Goal: Navigation & Orientation: Understand site structure

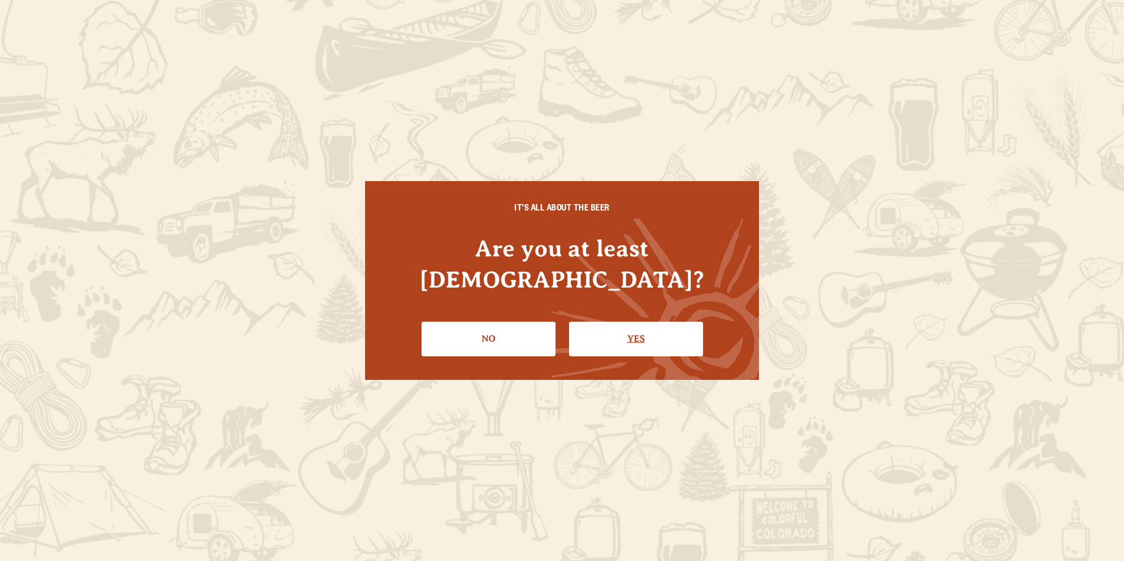
click at [617, 322] on link "Yes" at bounding box center [636, 339] width 134 height 34
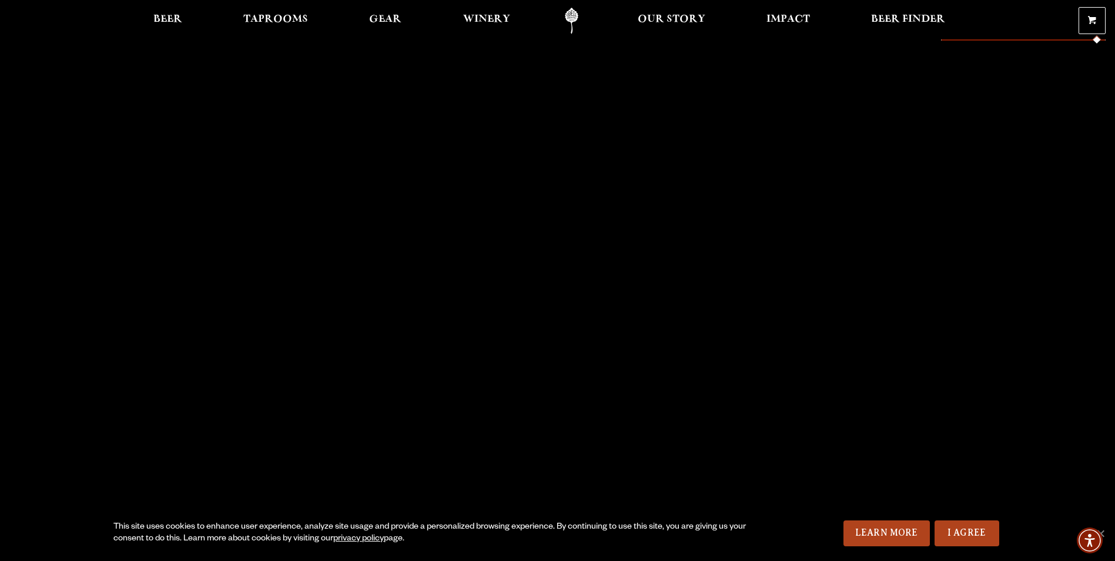
click at [1090, 19] on span at bounding box center [1092, 22] width 8 height 9
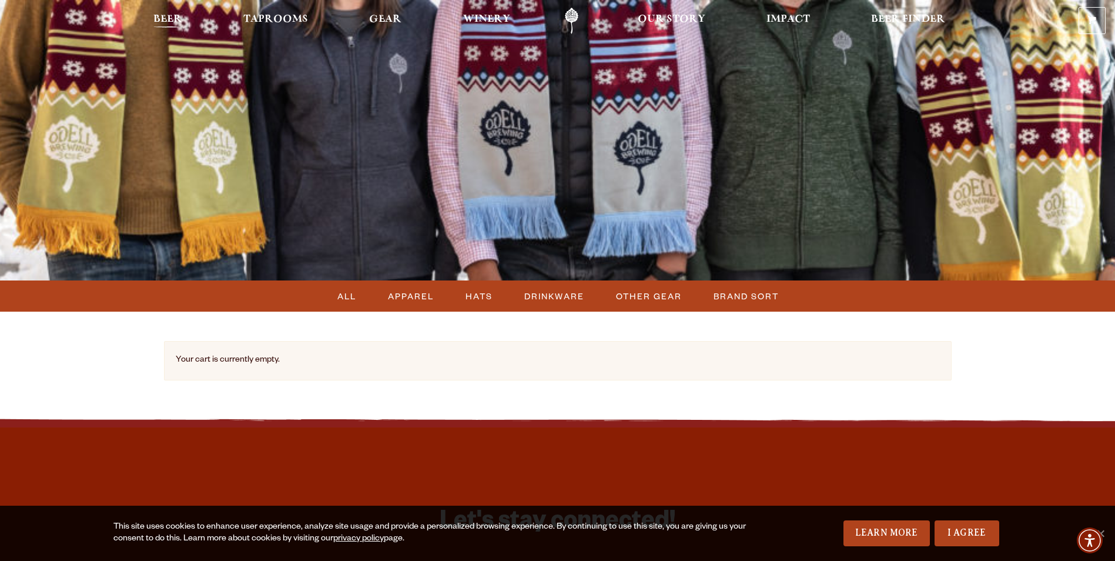
click at [169, 15] on span "Beer" at bounding box center [167, 19] width 29 height 9
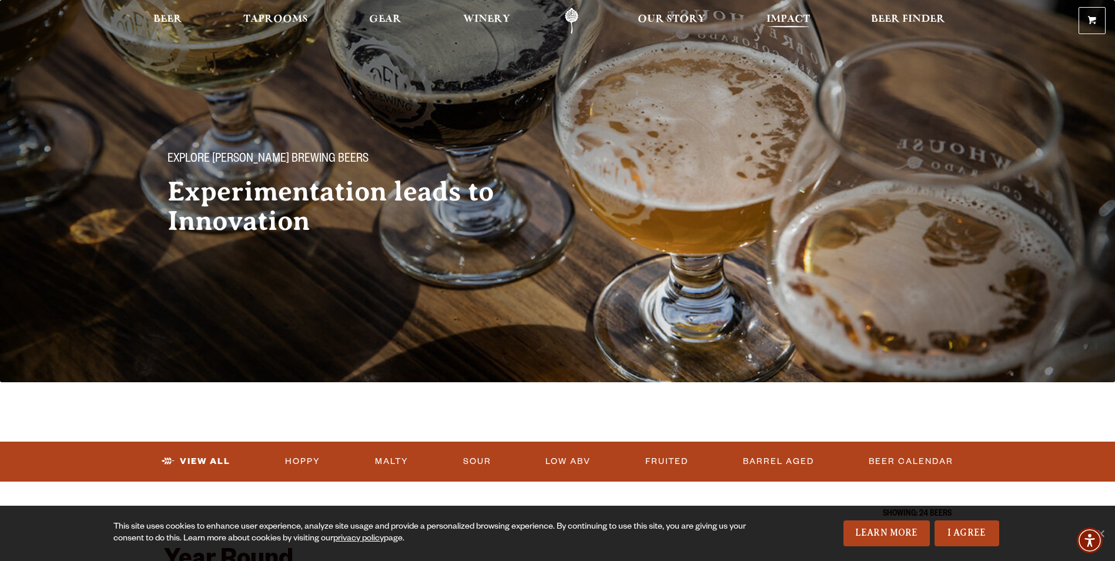
click at [785, 18] on span "Impact" at bounding box center [789, 19] width 44 height 9
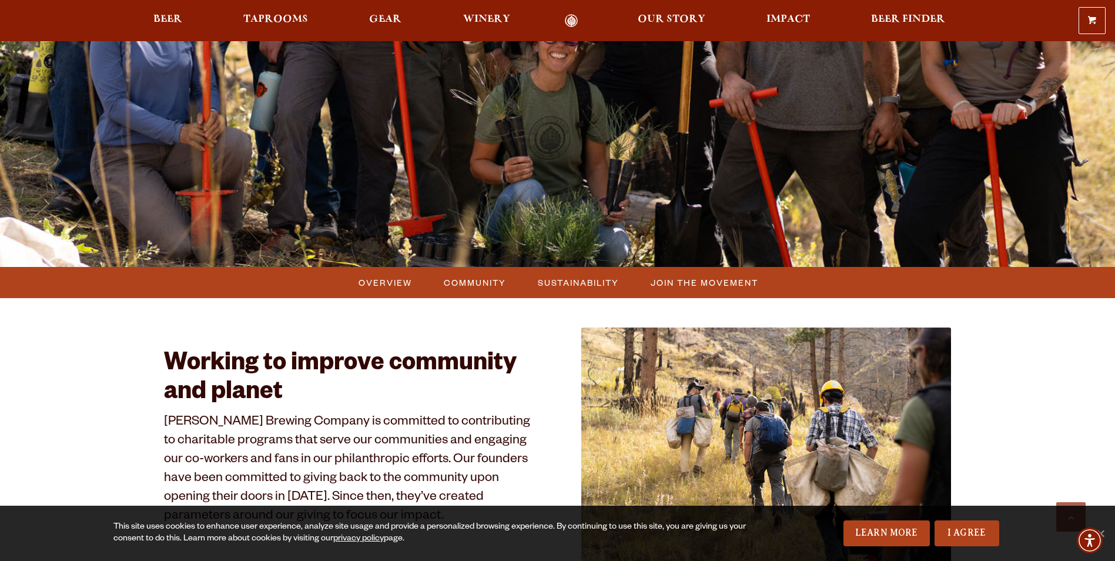
scroll to position [353, 0]
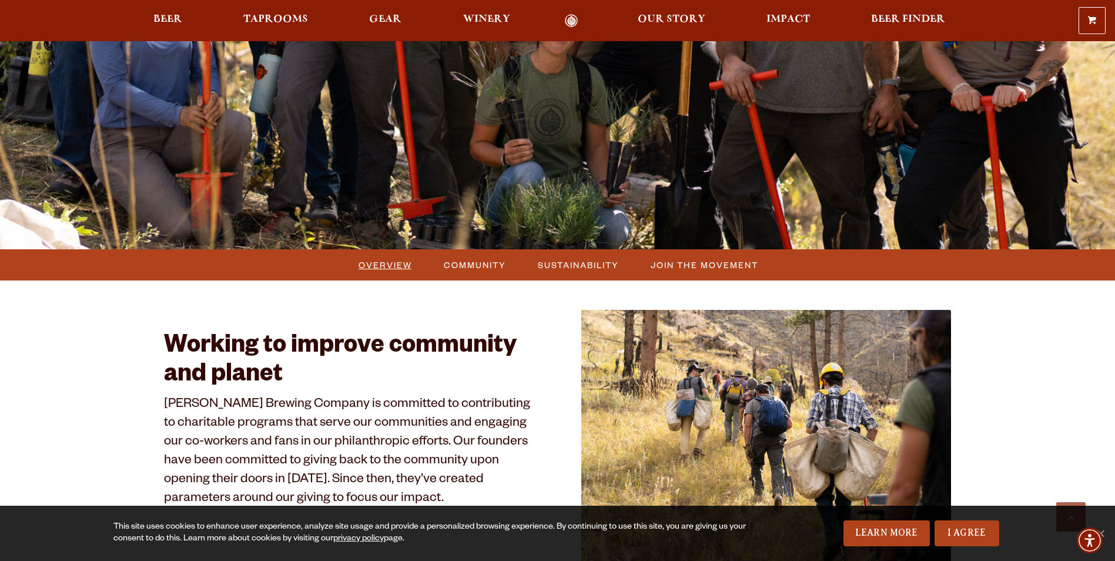
click at [392, 259] on span "Overview" at bounding box center [385, 264] width 53 height 17
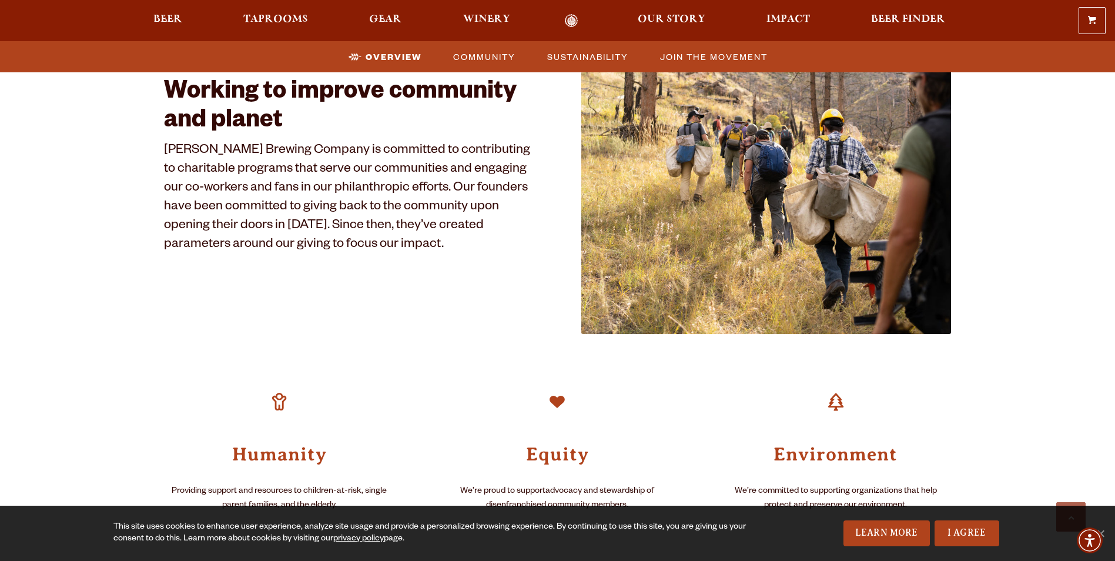
scroll to position [607, 0]
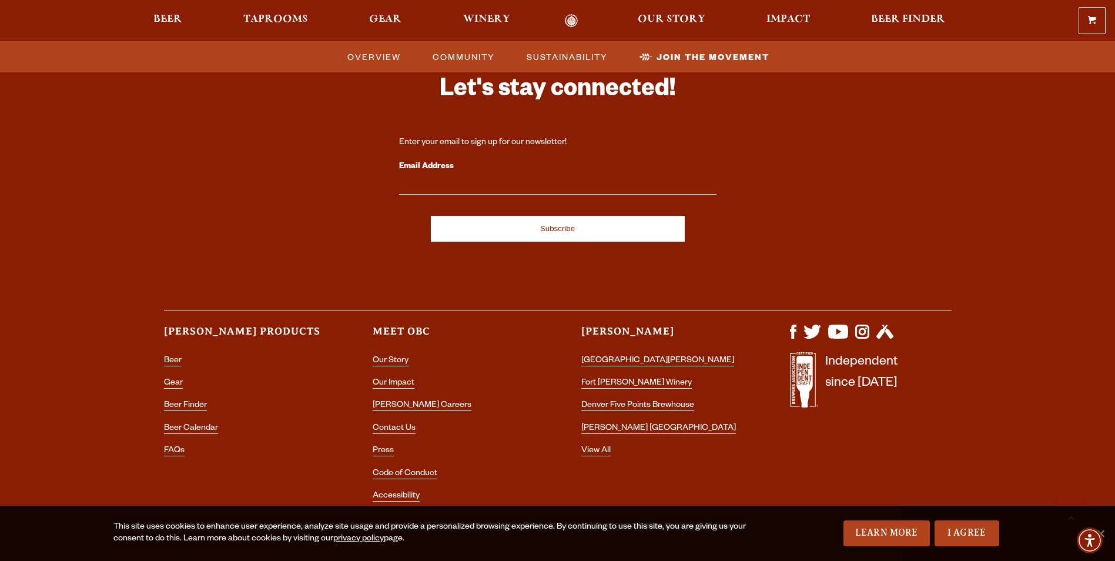
scroll to position [3625, 0]
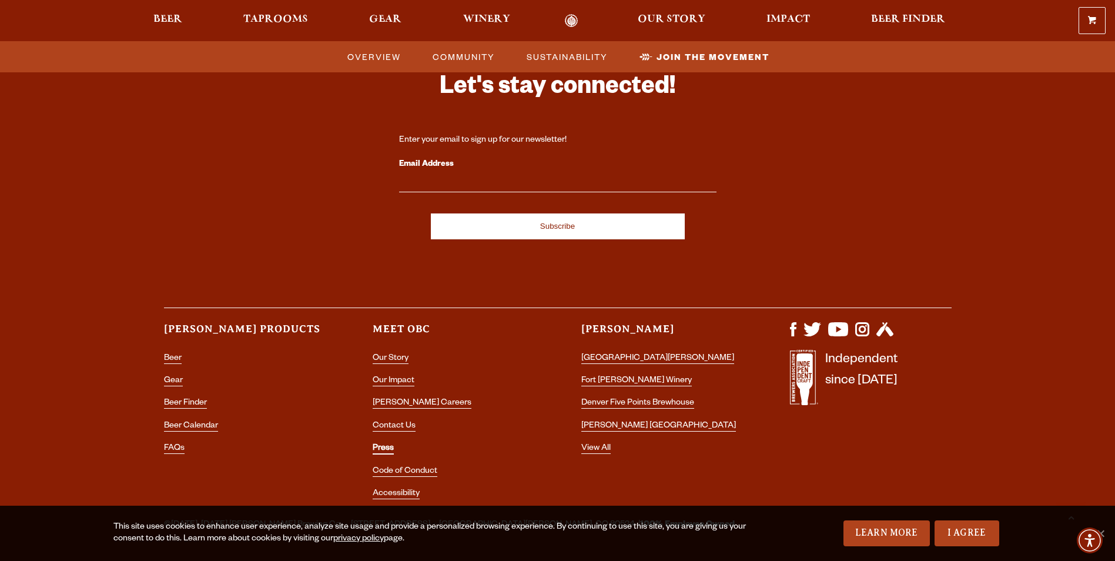
click at [381, 444] on link "Press" at bounding box center [383, 449] width 21 height 11
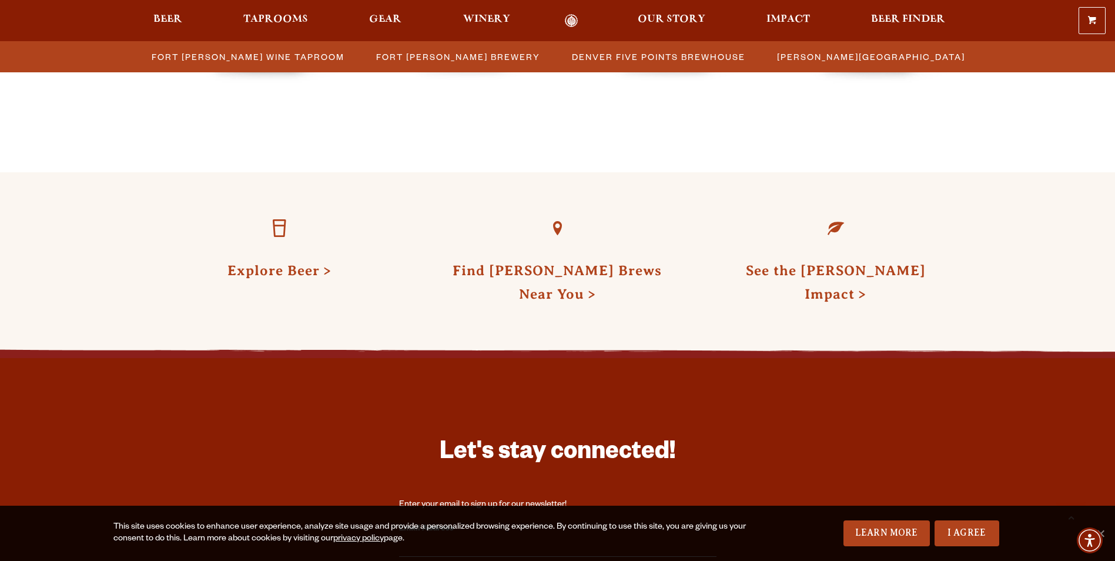
scroll to position [3116, 0]
